Goal: Navigation & Orientation: Find specific page/section

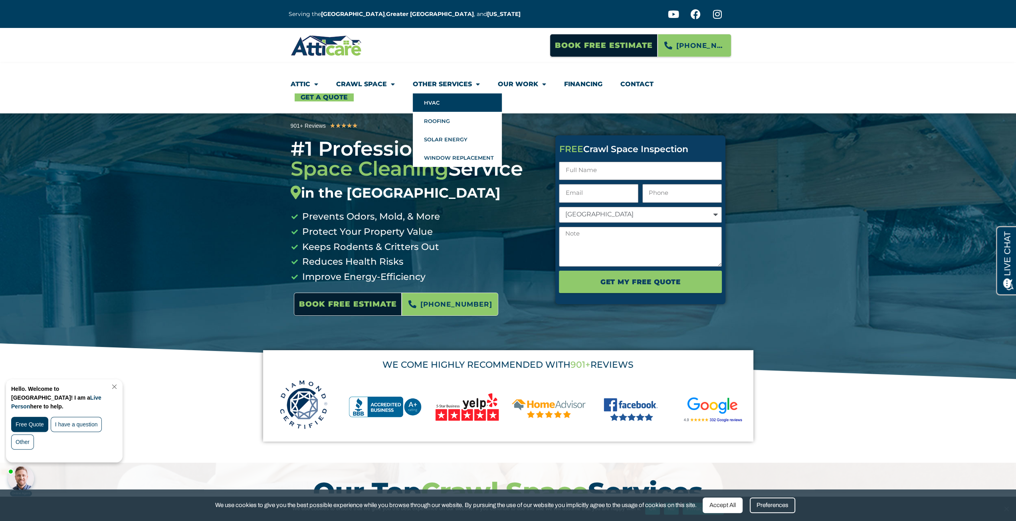
click at [460, 108] on link "HVAC" at bounding box center [457, 102] width 89 height 18
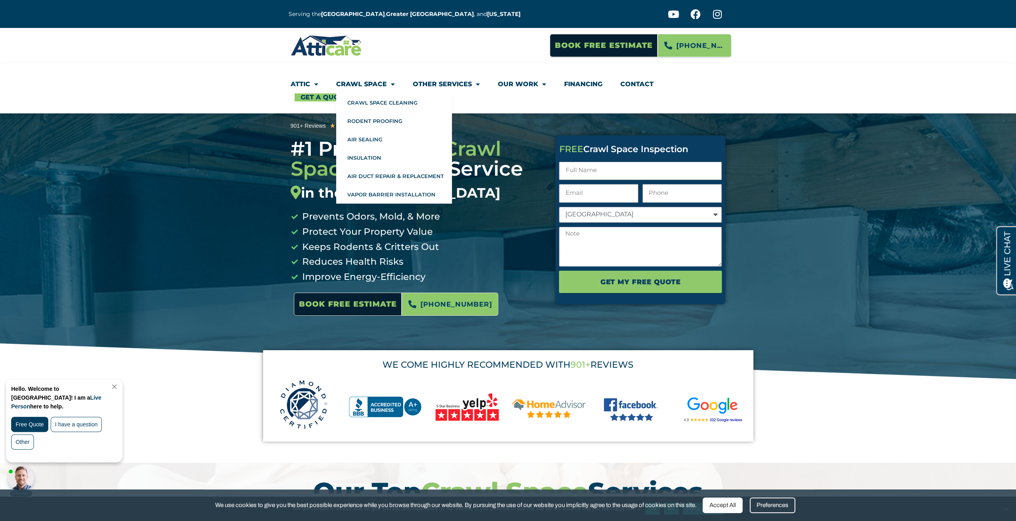
click at [380, 84] on link "Crawl Space" at bounding box center [365, 84] width 59 height 18
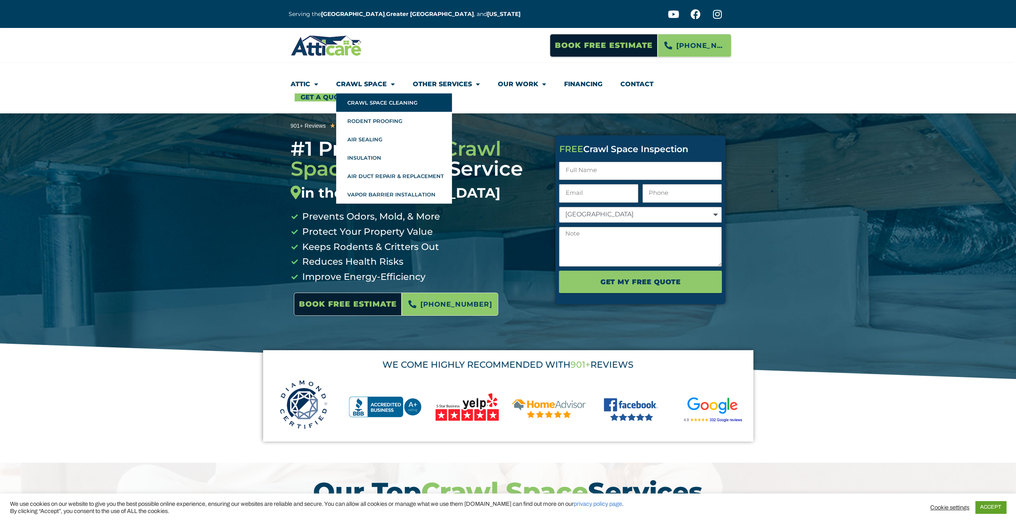
click at [385, 104] on link "Crawl Space Cleaning" at bounding box center [394, 102] width 116 height 18
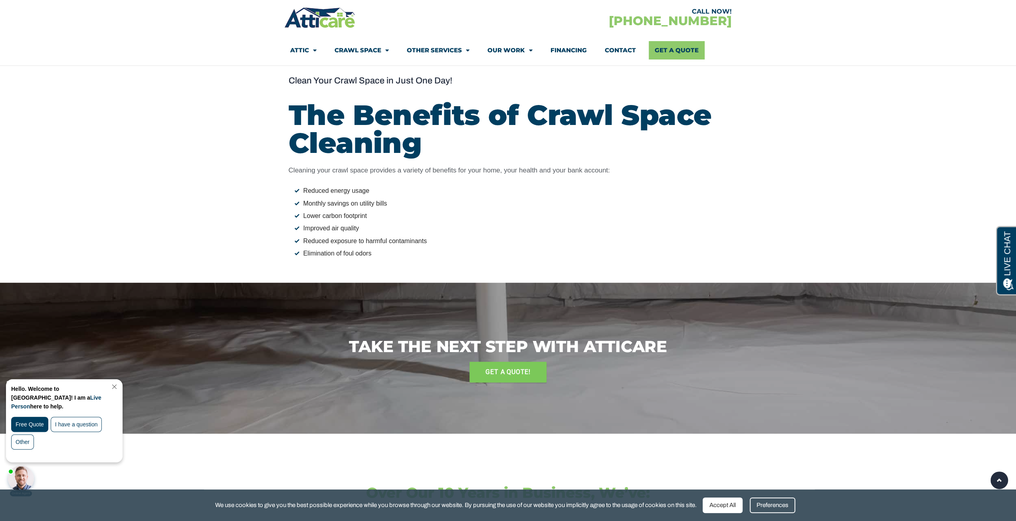
scroll to position [638, 0]
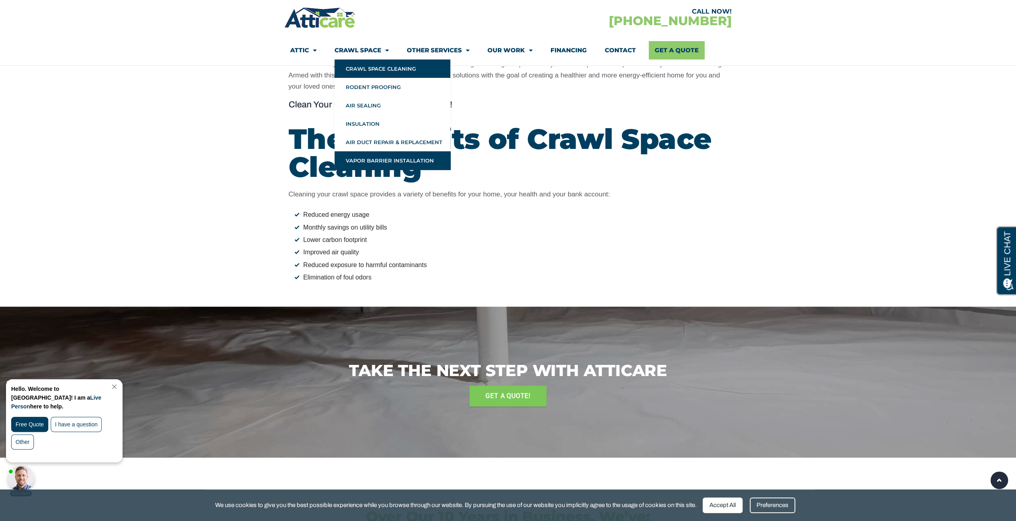
click at [387, 154] on link "Vapor Barrier Installation" at bounding box center [392, 160] width 116 height 18
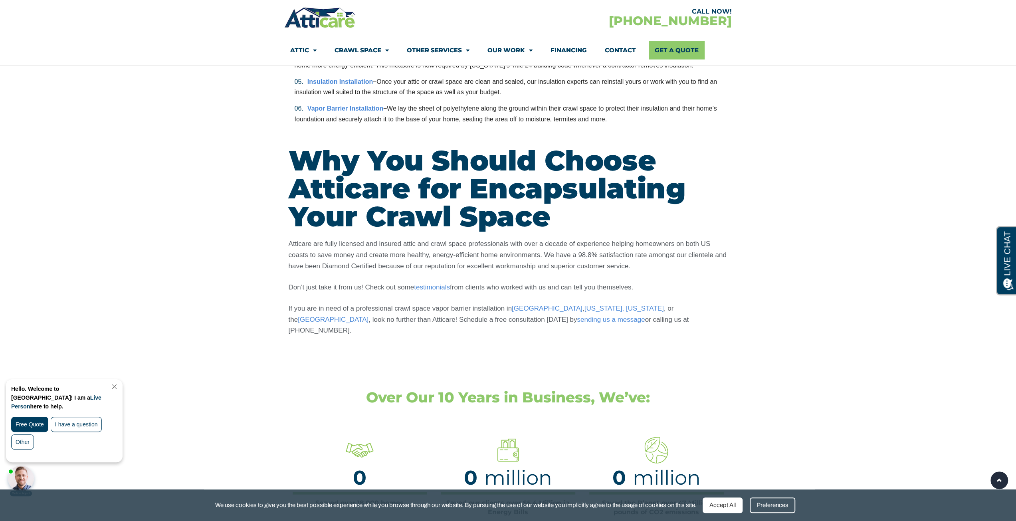
scroll to position [1516, 0]
